Goal: Find specific page/section: Find specific page/section

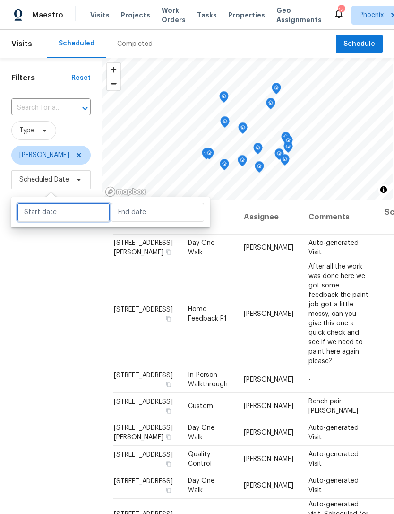
click at [62, 212] on input "text" at bounding box center [63, 212] width 93 height 19
select select "7"
select select "2025"
select select "8"
select select "2025"
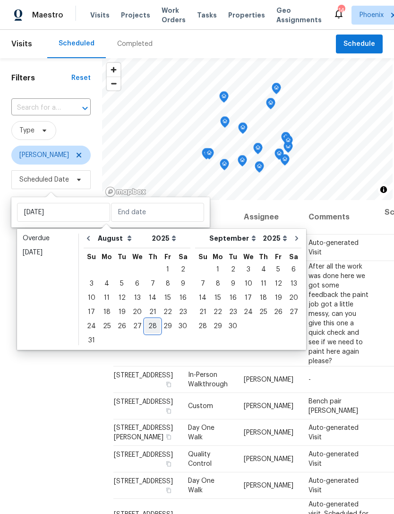
click at [152, 325] on div "28" at bounding box center [152, 325] width 15 height 13
type input "[DATE]"
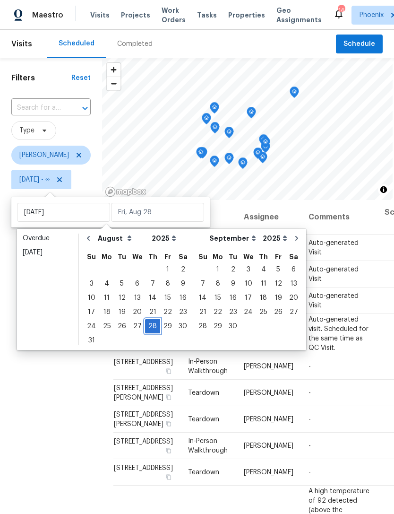
click at [151, 322] on div "28" at bounding box center [152, 325] width 15 height 13
type input "[DATE]"
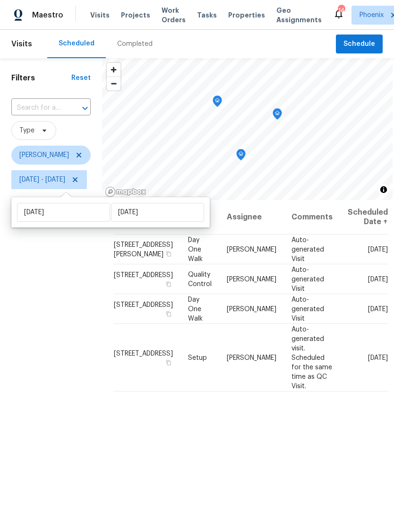
click at [70, 290] on div "Filters Reset ​ Type [PERSON_NAME] [DATE] - [DATE]" at bounding box center [51, 334] width 102 height 553
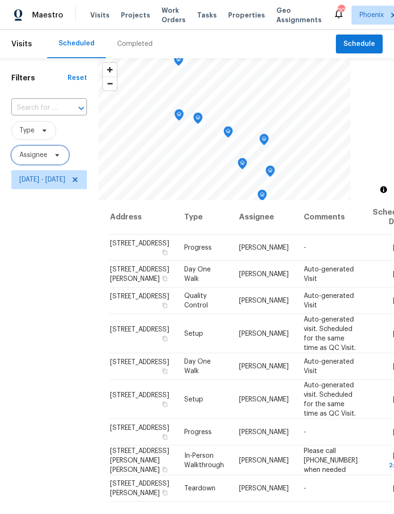
click at [26, 155] on span "Assignee" at bounding box center [33, 154] width 28 height 9
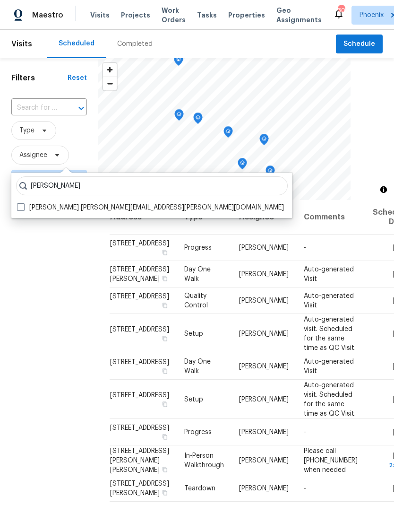
type input "Brian born"
click at [63, 206] on label "Brian Borntrager brian.borntrager@opendoor.com" at bounding box center [150, 207] width 267 height 9
click at [23, 206] on input "Brian Borntrager brian.borntrager@opendoor.com" at bounding box center [20, 206] width 6 height 6
checkbox input "true"
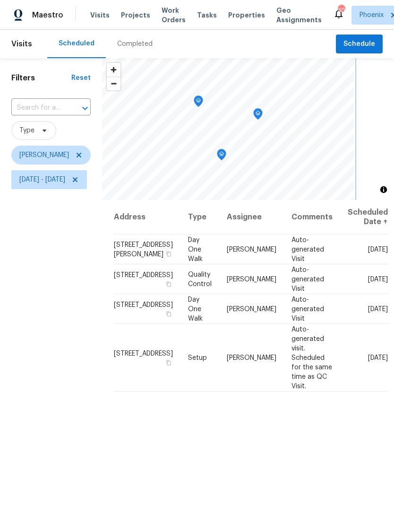
click at [262, 112] on icon "Map marker" at bounding box center [258, 114] width 9 height 11
